Goal: Obtain resource: Download file/media

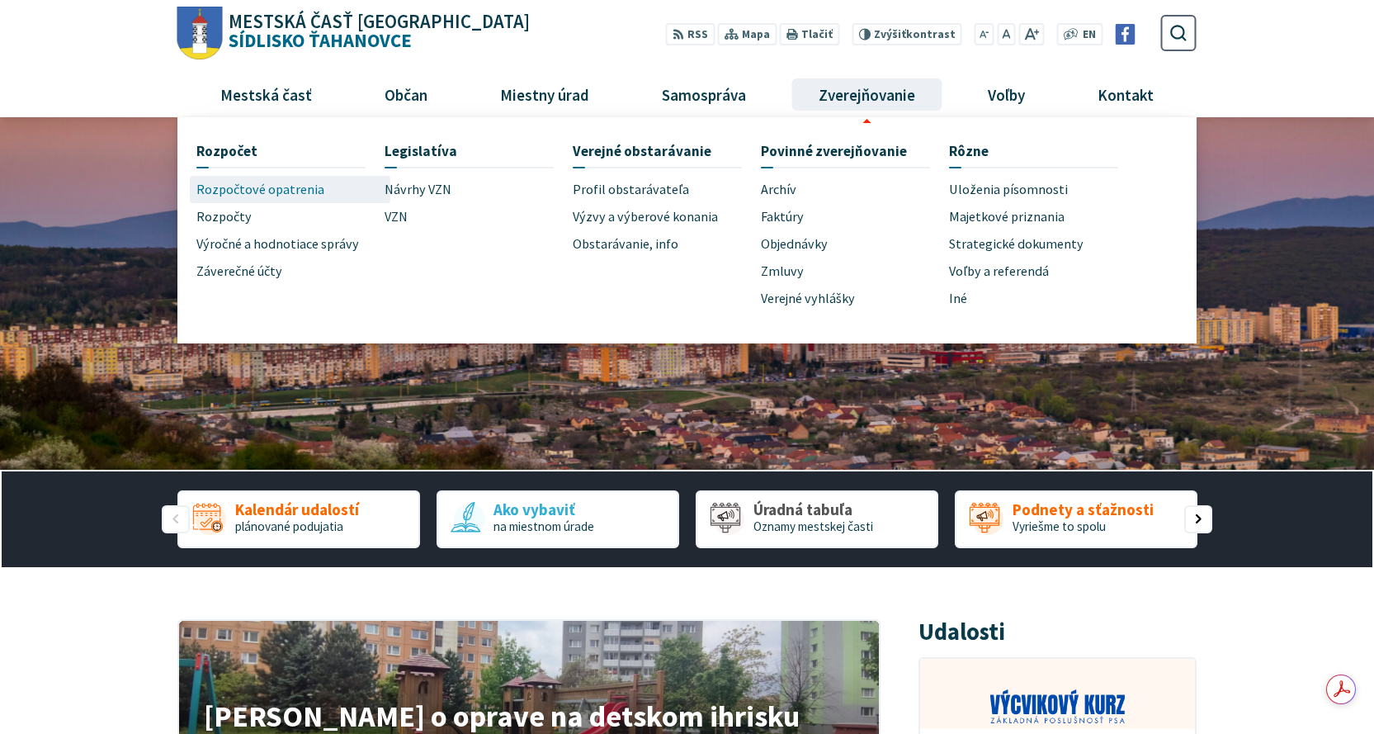
click at [234, 192] on span "Rozpočtové opatrenia" at bounding box center [260, 189] width 128 height 27
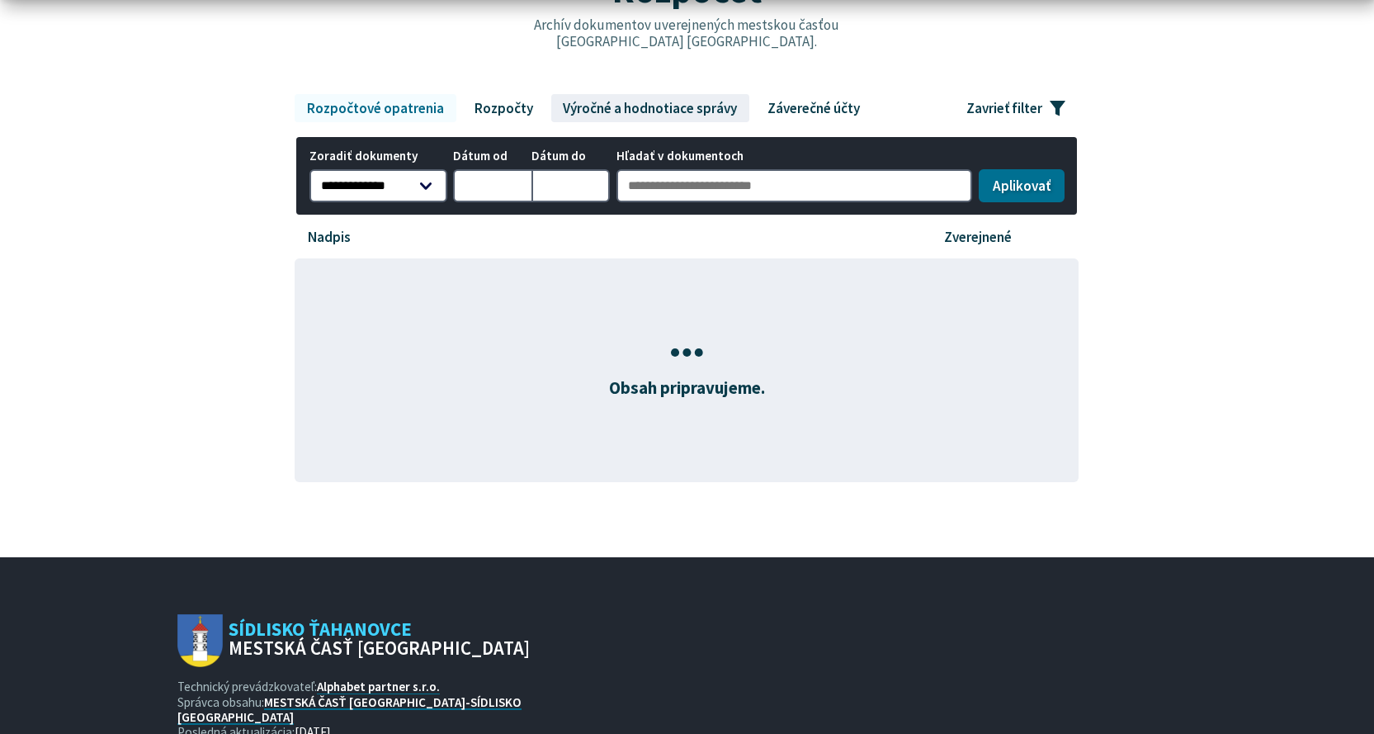
scroll to position [248, 0]
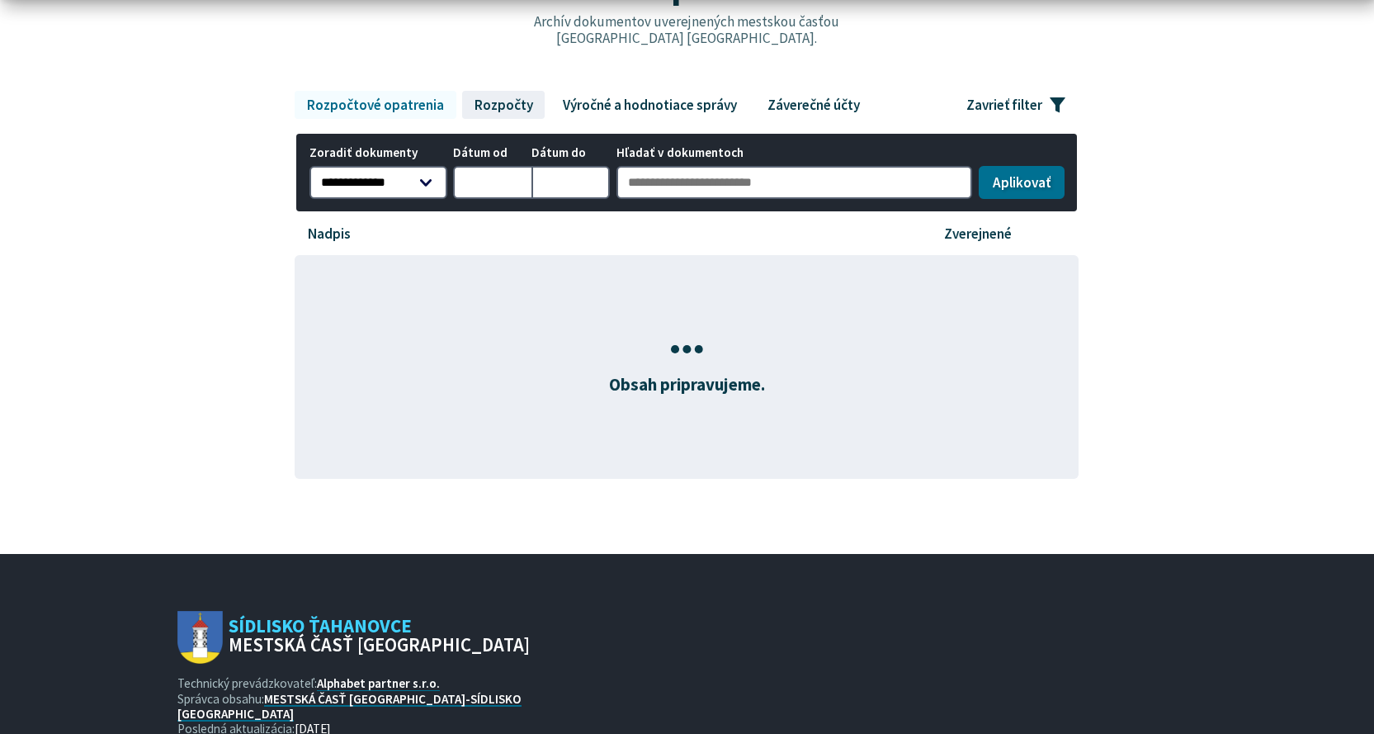
click at [494, 95] on link "Rozpočty" at bounding box center [503, 105] width 83 height 28
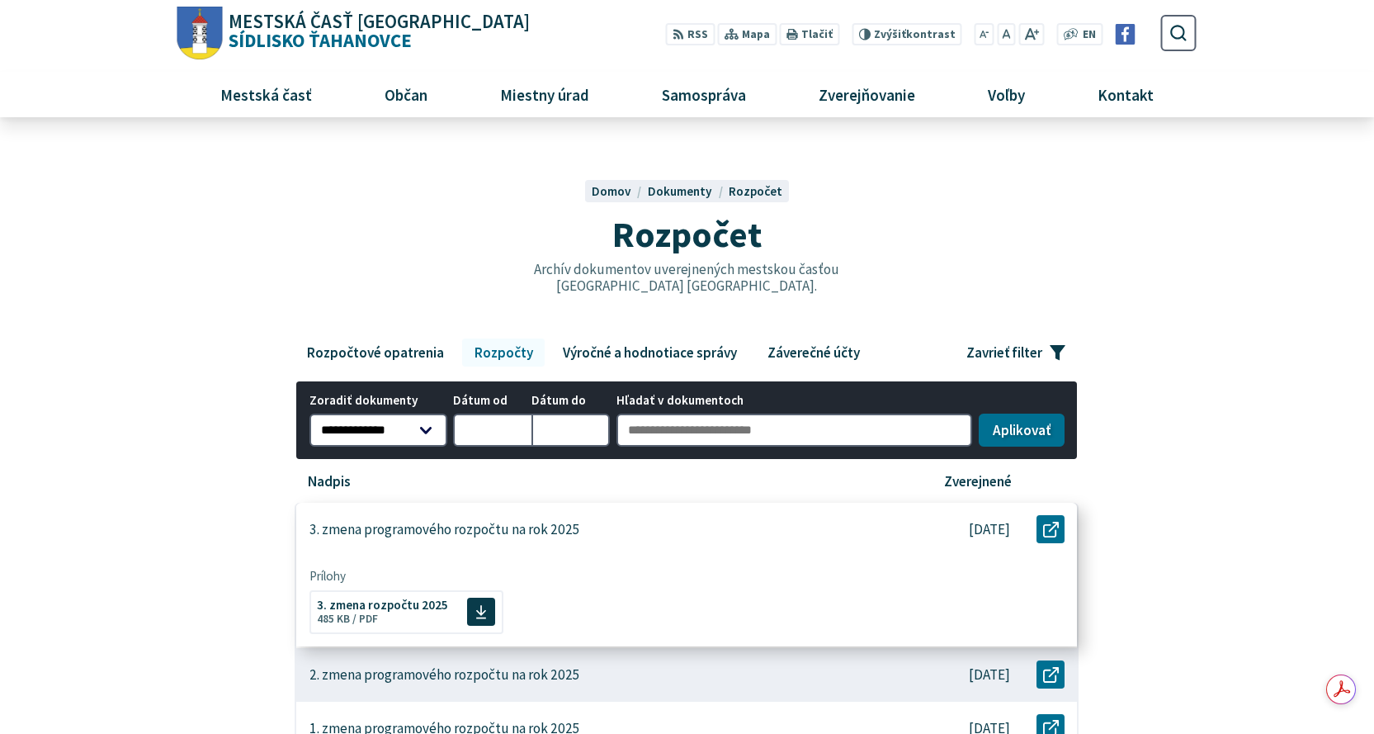
click at [473, 533] on p "3. zmena programového rozpočtu na rok 2025" at bounding box center [445, 529] width 271 height 17
click at [410, 603] on span "3. zmena rozpočtu 2025" at bounding box center [382, 603] width 131 height 12
